Goal: Participate in discussion: Engage in conversation with other users on a specific topic

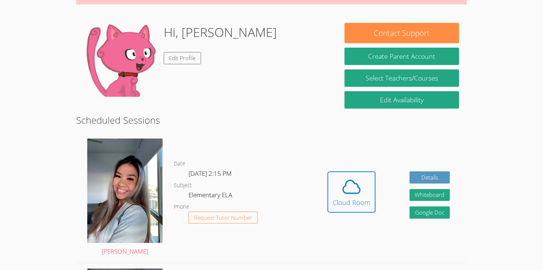
scroll to position [97, 0]
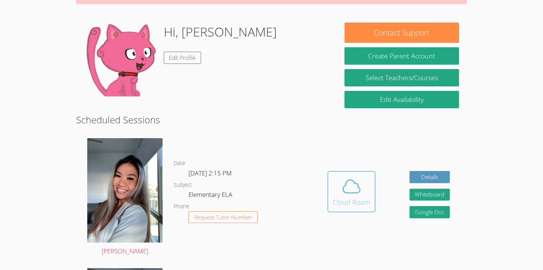
click at [354, 197] on div "Cloud Room" at bounding box center [352, 202] width 38 height 10
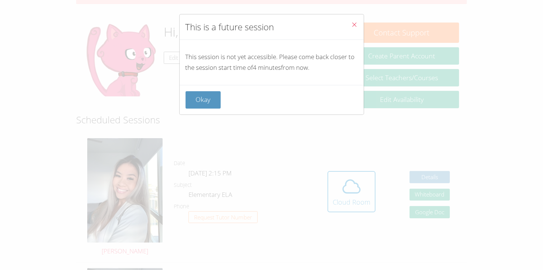
click at [356, 27] on icon "Close" at bounding box center [354, 24] width 6 height 6
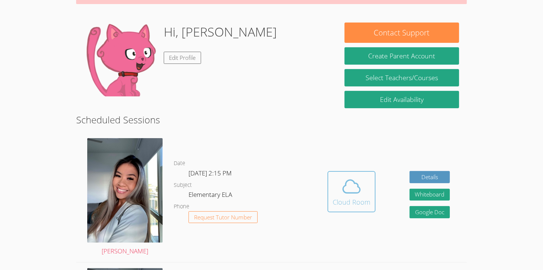
click at [338, 183] on span at bounding box center [352, 186] width 38 height 21
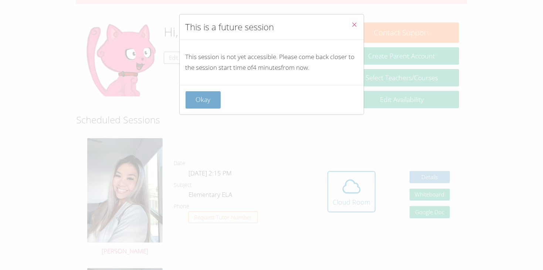
click at [202, 95] on button "Okay" at bounding box center [202, 99] width 35 height 17
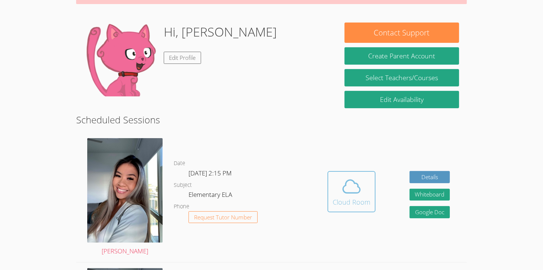
click at [353, 180] on icon at bounding box center [351, 186] width 17 height 13
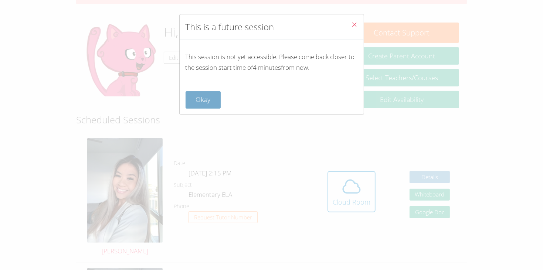
click at [190, 105] on button "Okay" at bounding box center [202, 99] width 35 height 17
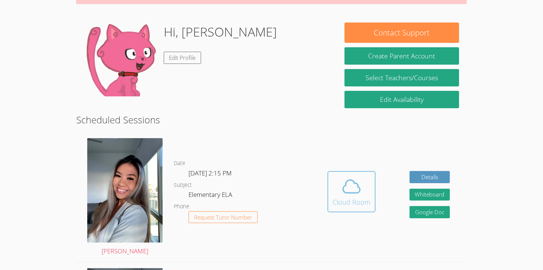
click at [363, 180] on span at bounding box center [352, 186] width 38 height 21
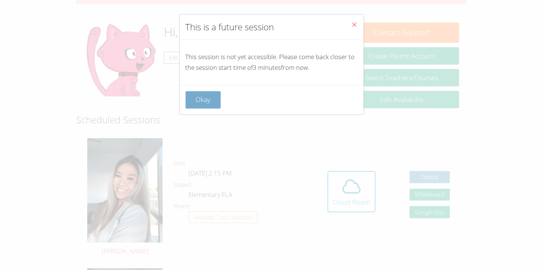
click at [205, 93] on button "Okay" at bounding box center [202, 99] width 35 height 17
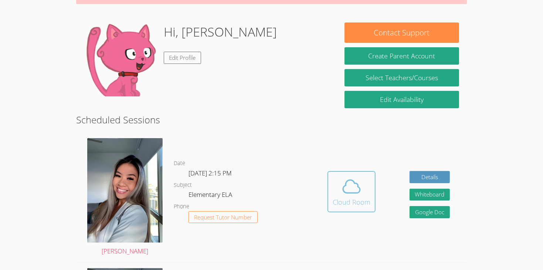
click at [358, 180] on icon at bounding box center [351, 186] width 17 height 13
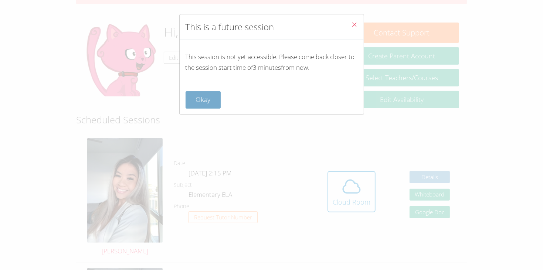
click at [207, 102] on button "Okay" at bounding box center [202, 99] width 35 height 17
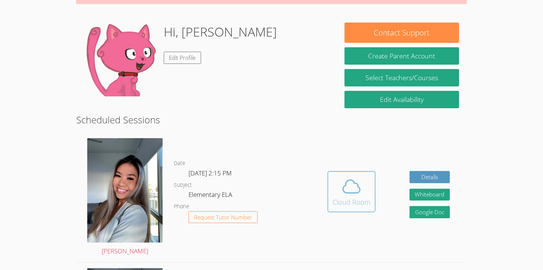
click at [347, 197] on div "Cloud Room" at bounding box center [352, 202] width 38 height 10
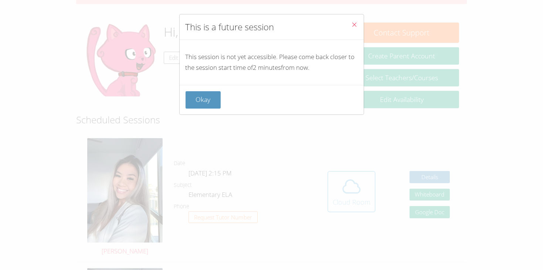
scroll to position [98, 0]
click at [206, 98] on button "Okay" at bounding box center [202, 99] width 35 height 17
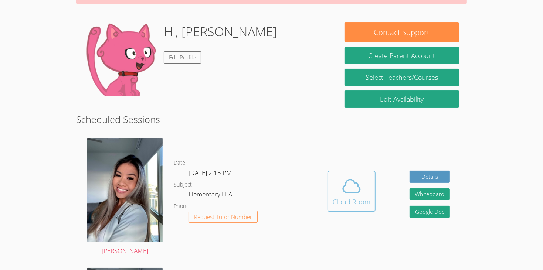
click at [345, 176] on icon at bounding box center [351, 186] width 21 height 21
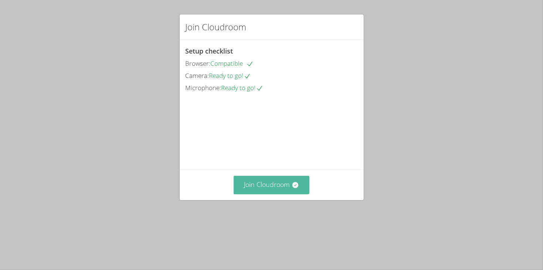
click at [287, 194] on button "Join Cloudroom" at bounding box center [272, 185] width 76 height 18
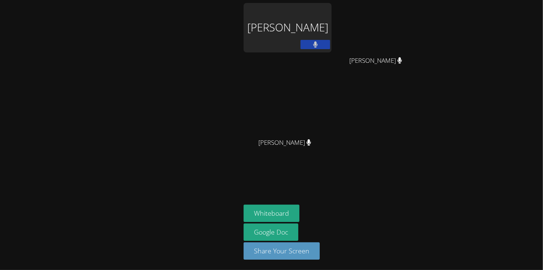
click at [467, 69] on div "Carson Tran Tien Ly Tien Ly Kylan Lam Kylan Lam Whiteboard Google Doc Share You…" at bounding box center [271, 135] width 543 height 270
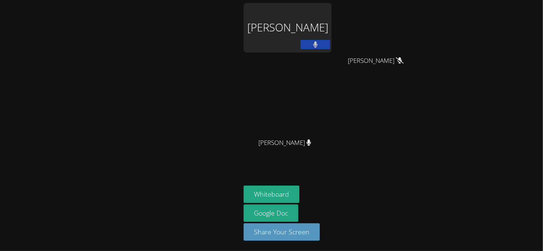
click at [290, 71] on div "Carson Tran" at bounding box center [287, 42] width 88 height 79
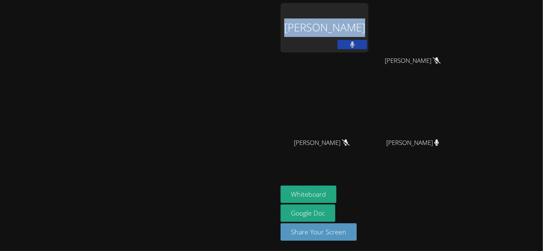
click at [362, 61] on div "Carson Tran" at bounding box center [324, 42] width 88 height 79
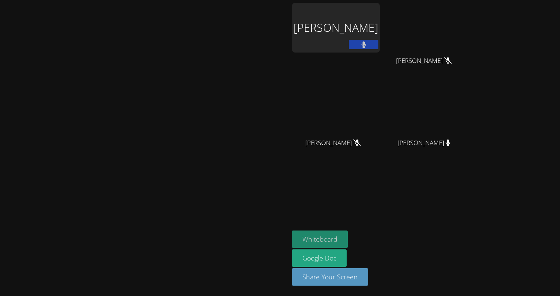
click at [348, 239] on button "Whiteboard" at bounding box center [320, 238] width 56 height 17
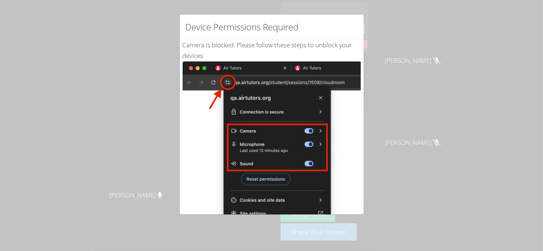
click at [504, 172] on div "Device Permissions Required Camera is blocked . Please follow these steps to un…" at bounding box center [271, 125] width 543 height 251
click at [282, 138] on img at bounding box center [272, 144] width 178 height 167
click at [359, 20] on div "Device Permissions Required" at bounding box center [272, 26] width 184 height 25
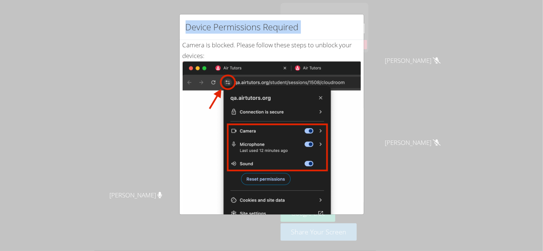
click at [359, 20] on div "Device Permissions Required" at bounding box center [272, 26] width 184 height 25
click at [323, 97] on img at bounding box center [272, 144] width 178 height 167
click at [320, 98] on img at bounding box center [272, 144] width 178 height 167
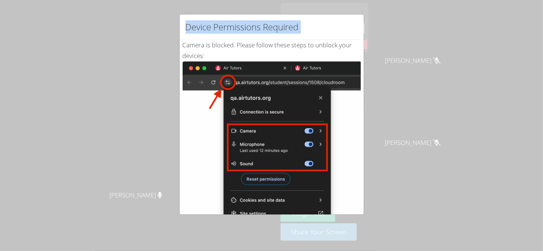
click at [320, 98] on img at bounding box center [272, 144] width 178 height 167
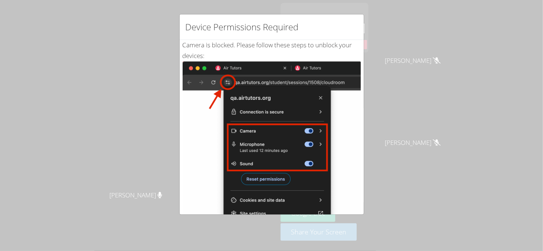
click at [422, 150] on div "Device Permissions Required Camera is blocked . Please follow these steps to un…" at bounding box center [271, 125] width 543 height 251
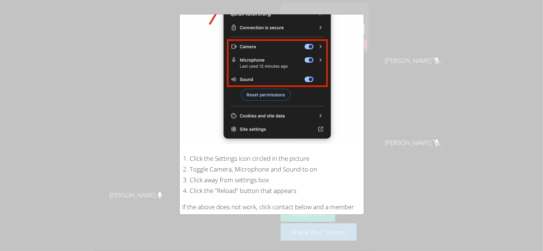
scroll to position [133, 0]
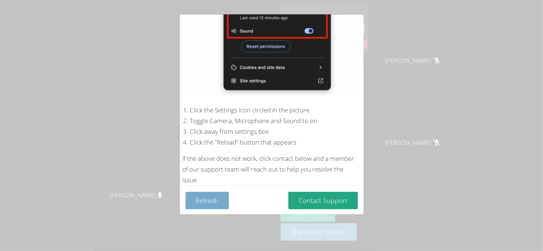
click at [198, 201] on button "Refresh" at bounding box center [207, 200] width 44 height 17
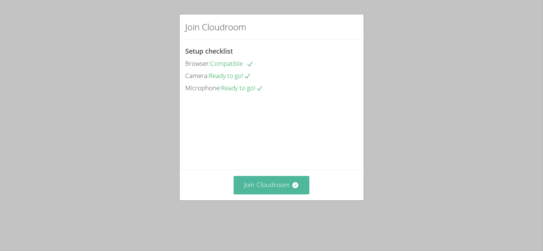
click at [266, 194] on button "Join Cloudroom" at bounding box center [272, 185] width 76 height 18
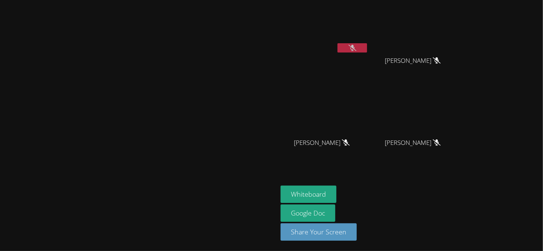
click at [83, 89] on video at bounding box center [138, 110] width 111 height 153
click at [368, 59] on div "Carson Tran" at bounding box center [324, 42] width 88 height 79
click at [192, 92] on video at bounding box center [138, 110] width 111 height 153
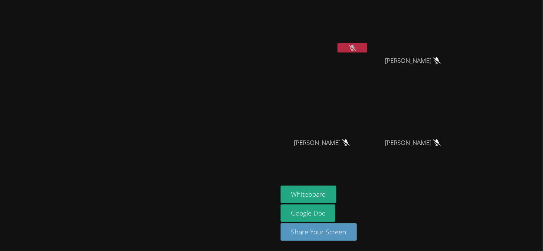
click at [368, 57] on div "Carson Tran" at bounding box center [324, 42] width 88 height 79
click at [356, 50] on icon at bounding box center [352, 48] width 8 height 6
click at [367, 50] on button at bounding box center [352, 47] width 30 height 9
click at [194, 64] on video at bounding box center [138, 110] width 111 height 153
click at [356, 48] on icon at bounding box center [352, 48] width 8 height 6
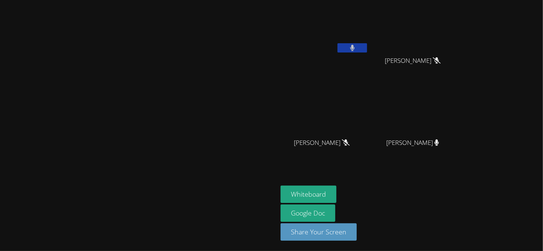
click at [355, 45] on icon at bounding box center [352, 48] width 5 height 6
click at [356, 50] on icon at bounding box center [352, 48] width 8 height 6
click at [354, 49] on icon at bounding box center [352, 48] width 4 height 6
click at [355, 50] on icon at bounding box center [352, 48] width 5 height 6
click at [439, 148] on span "Fernando Sanchez Martinez" at bounding box center [412, 142] width 53 height 11
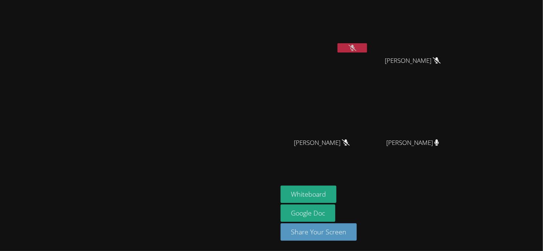
click at [367, 51] on button at bounding box center [352, 47] width 30 height 9
click at [367, 45] on button at bounding box center [352, 47] width 30 height 9
click at [356, 49] on icon at bounding box center [352, 48] width 8 height 6
click at [368, 42] on video at bounding box center [324, 28] width 88 height 50
click at [367, 46] on button at bounding box center [352, 47] width 30 height 9
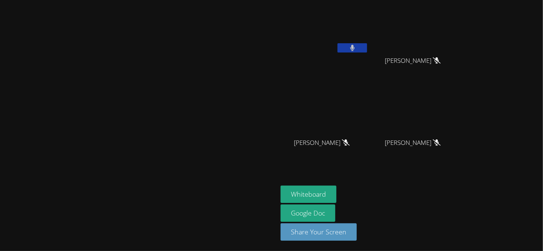
click at [367, 46] on button at bounding box center [352, 47] width 30 height 9
click at [356, 49] on icon at bounding box center [352, 48] width 8 height 6
click at [367, 51] on button at bounding box center [352, 47] width 30 height 9
click at [367, 50] on button at bounding box center [352, 47] width 30 height 9
click at [367, 52] on button at bounding box center [352, 47] width 30 height 9
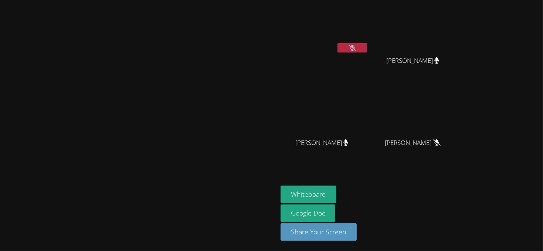
click at [368, 40] on video at bounding box center [324, 28] width 88 height 50
click at [356, 47] on icon at bounding box center [352, 48] width 8 height 6
click at [367, 43] on button at bounding box center [352, 47] width 30 height 9
click at [356, 46] on icon at bounding box center [352, 48] width 8 height 6
click at [367, 51] on button at bounding box center [352, 47] width 30 height 9
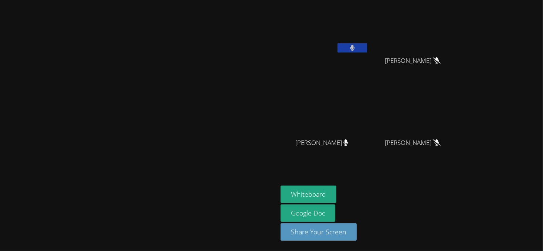
click at [367, 49] on button at bounding box center [352, 47] width 30 height 9
click at [356, 49] on icon at bounding box center [352, 48] width 8 height 6
click at [367, 50] on button at bounding box center [352, 47] width 30 height 9
click at [356, 49] on icon at bounding box center [352, 48] width 8 height 6
click at [367, 48] on button at bounding box center [352, 47] width 30 height 9
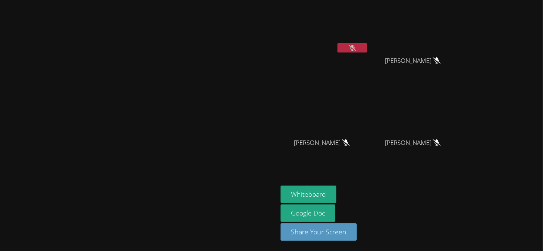
click at [356, 48] on icon at bounding box center [352, 48] width 8 height 6
click at [367, 47] on button at bounding box center [352, 47] width 30 height 9
click at [356, 50] on icon at bounding box center [352, 48] width 8 height 6
click at [367, 51] on button at bounding box center [352, 47] width 30 height 9
click at [356, 49] on icon at bounding box center [352, 48] width 8 height 6
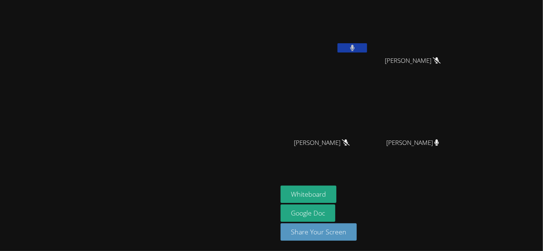
click at [355, 48] on icon at bounding box center [352, 48] width 5 height 6
click at [367, 45] on button at bounding box center [352, 47] width 30 height 9
click at [367, 46] on button at bounding box center [352, 47] width 30 height 9
click at [356, 46] on icon at bounding box center [352, 48] width 8 height 6
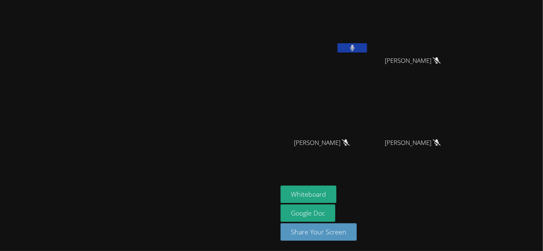
click at [367, 47] on button at bounding box center [352, 47] width 30 height 9
click at [367, 51] on button at bounding box center [352, 47] width 30 height 9
click at [367, 47] on button at bounding box center [352, 47] width 30 height 9
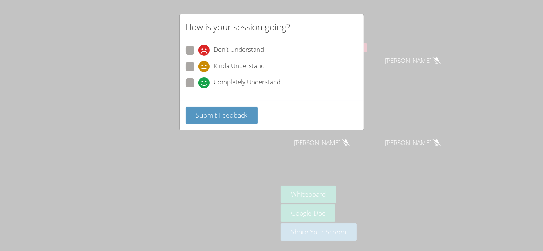
click at [198, 88] on span at bounding box center [198, 88] width 0 height 0
click at [198, 82] on input "Completely Understand" at bounding box center [201, 81] width 6 height 6
radio input "true"
click at [224, 117] on span "Submit Feedback" at bounding box center [221, 114] width 52 height 9
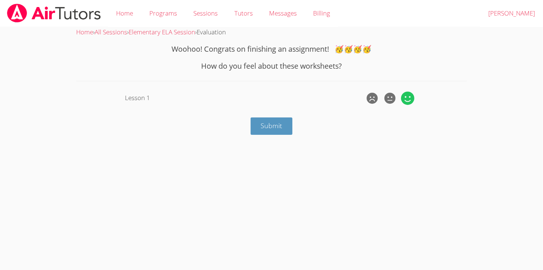
click at [405, 96] on icon at bounding box center [407, 98] width 13 height 13
click at [0, 0] on input "radio" at bounding box center [0, 0] width 0 height 0
click at [282, 122] on button "Submit" at bounding box center [271, 125] width 42 height 17
